Goal: Information Seeking & Learning: Learn about a topic

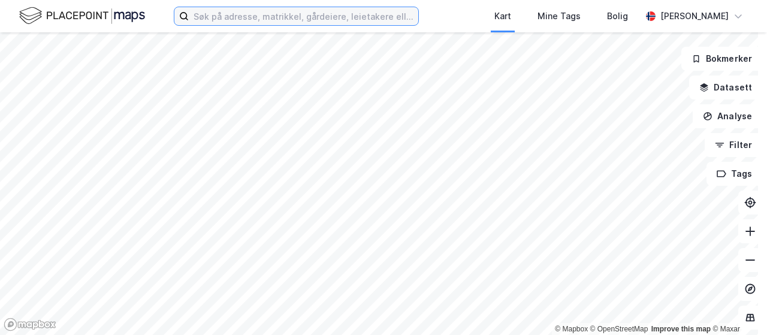
click at [280, 19] on input at bounding box center [304, 16] width 230 height 18
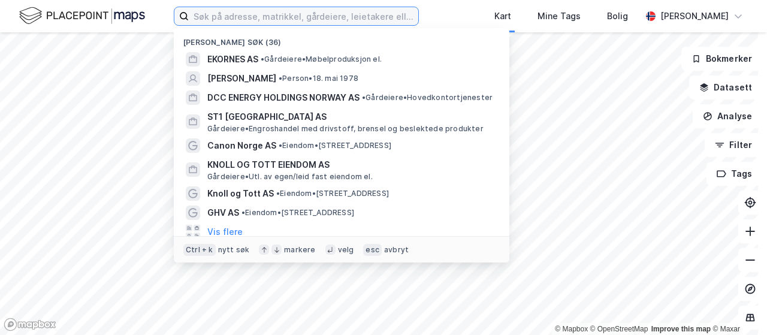
type input "k"
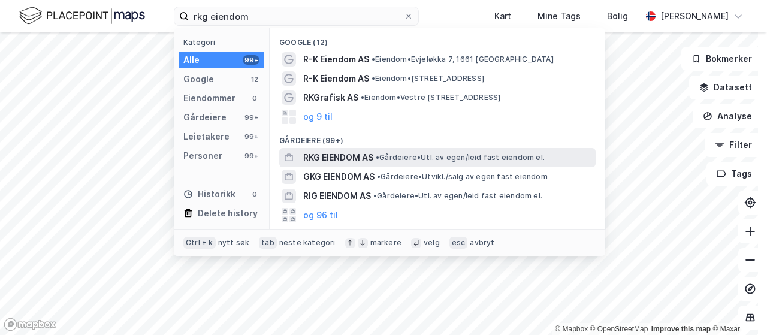
click at [366, 155] on span "RKG EIENDOM AS" at bounding box center [338, 157] width 70 height 14
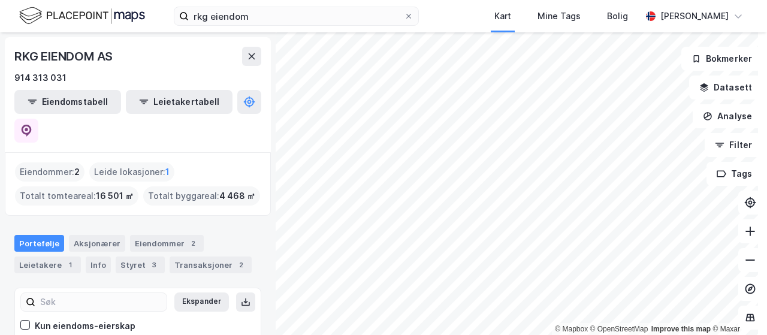
scroll to position [64, 0]
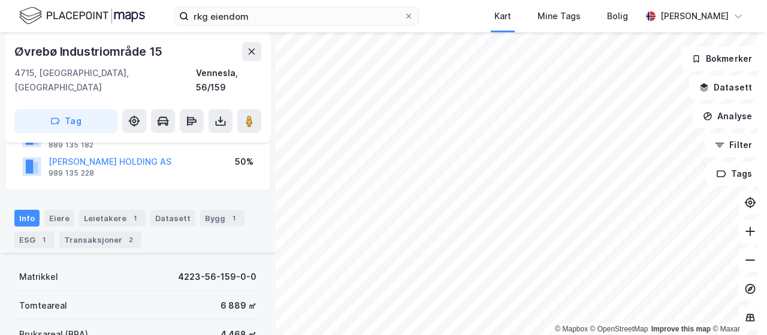
scroll to position [240, 0]
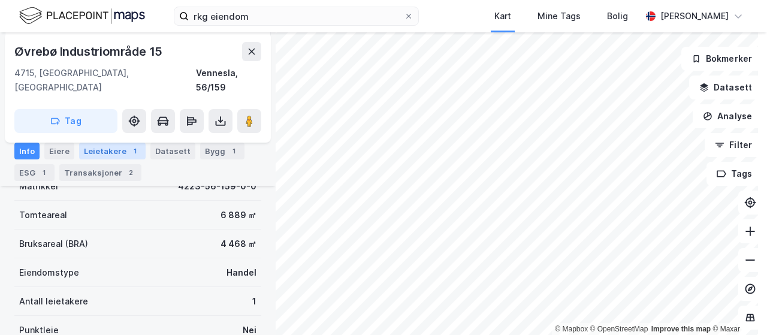
click at [112, 149] on div "Leietakere 1" at bounding box center [112, 151] width 67 height 17
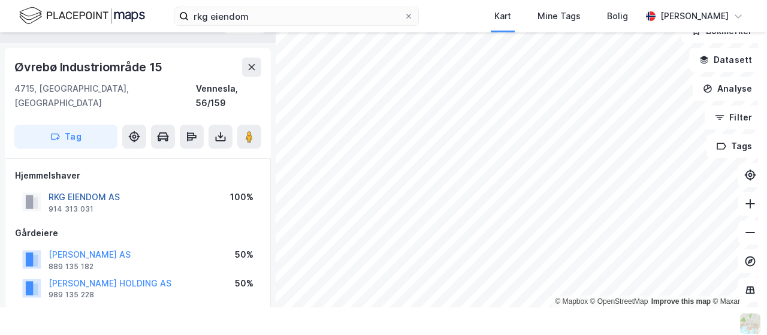
click at [0, 0] on button "RKG EIENDOM AS" at bounding box center [0, 0] width 0 height 0
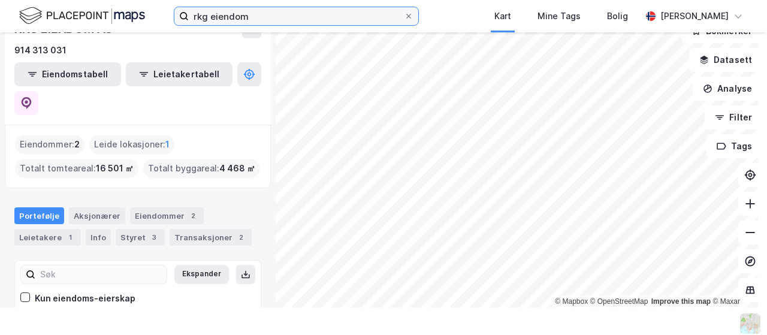
click at [252, 13] on input "rkg eiendom" at bounding box center [296, 16] width 215 height 18
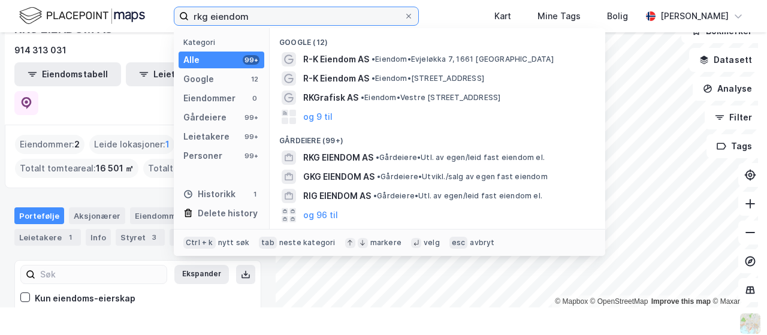
click at [252, 11] on input "rkg eiendom" at bounding box center [296, 16] width 215 height 18
click at [253, 15] on input "rkg eiendom" at bounding box center [296, 16] width 215 height 18
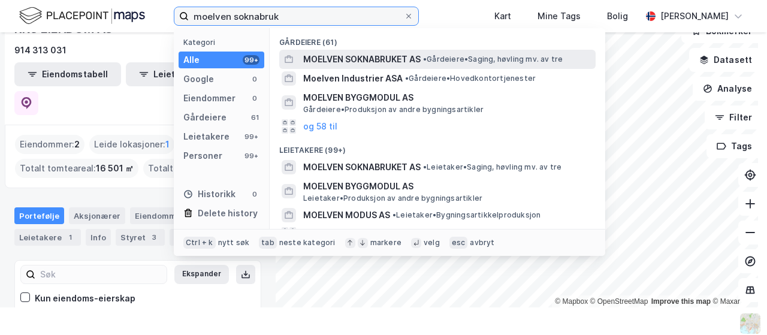
type input "moelven soknabruk"
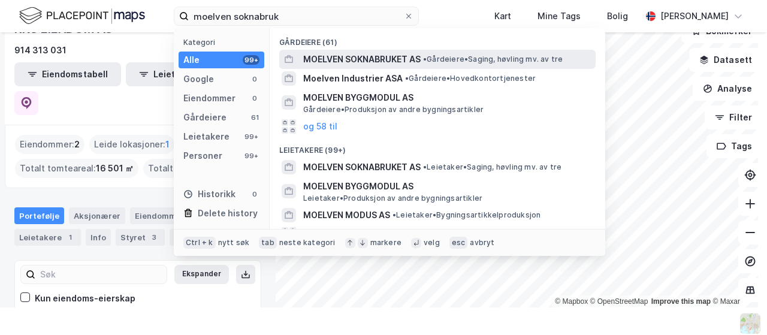
click at [372, 56] on span "MOELVEN SOKNABRUKET AS" at bounding box center [361, 59] width 117 height 14
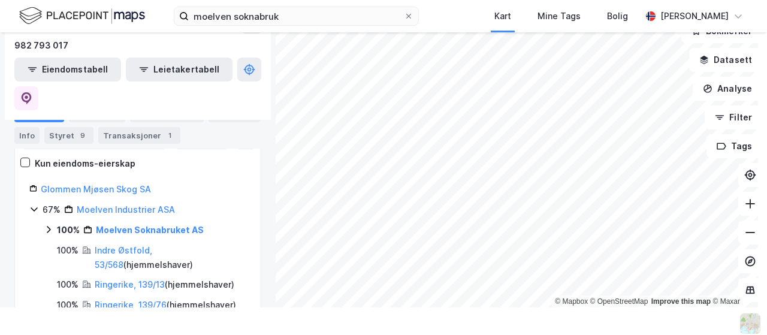
scroll to position [120, 0]
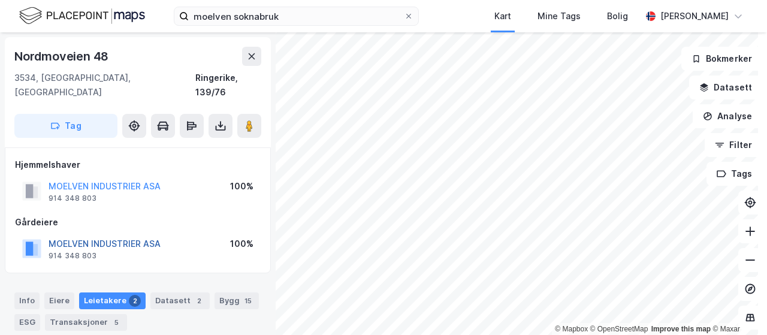
click at [0, 0] on button "MOELVEN INDUSTRIER ASA" at bounding box center [0, 0] width 0 height 0
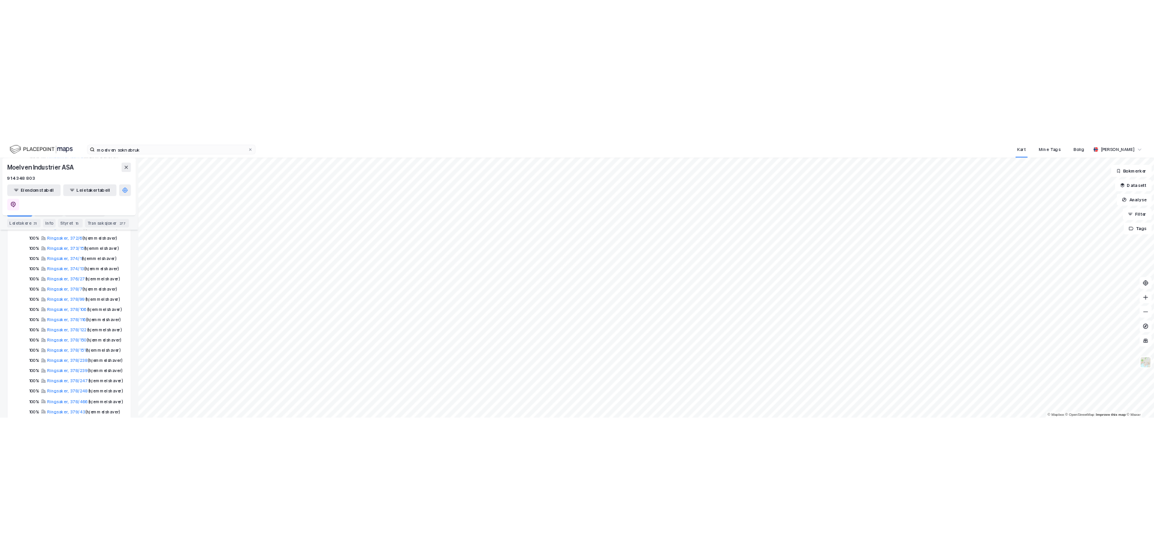
scroll to position [480, 0]
